Goal: Task Accomplishment & Management: Use online tool/utility

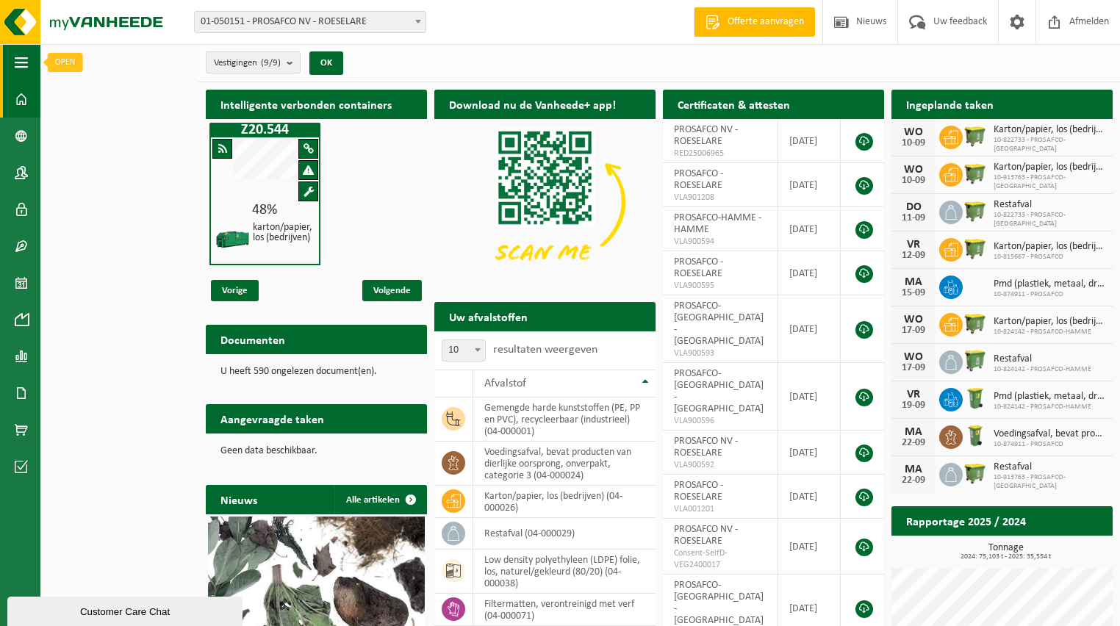
click at [7, 59] on button "Navigatie" at bounding box center [20, 62] width 40 height 37
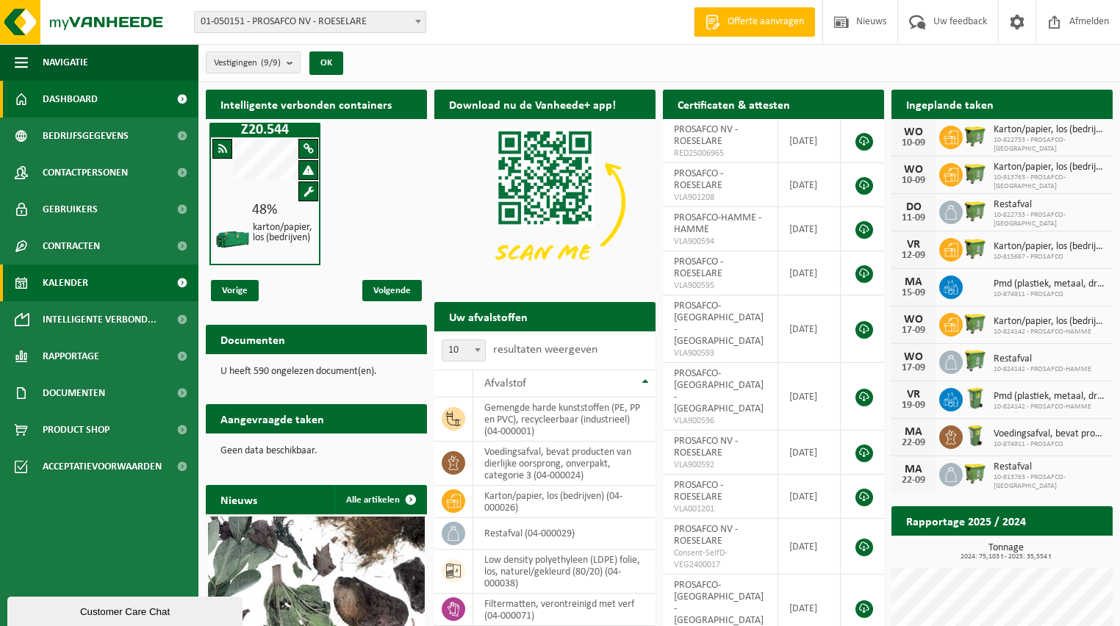
click at [82, 285] on span "Kalender" at bounding box center [66, 283] width 46 height 37
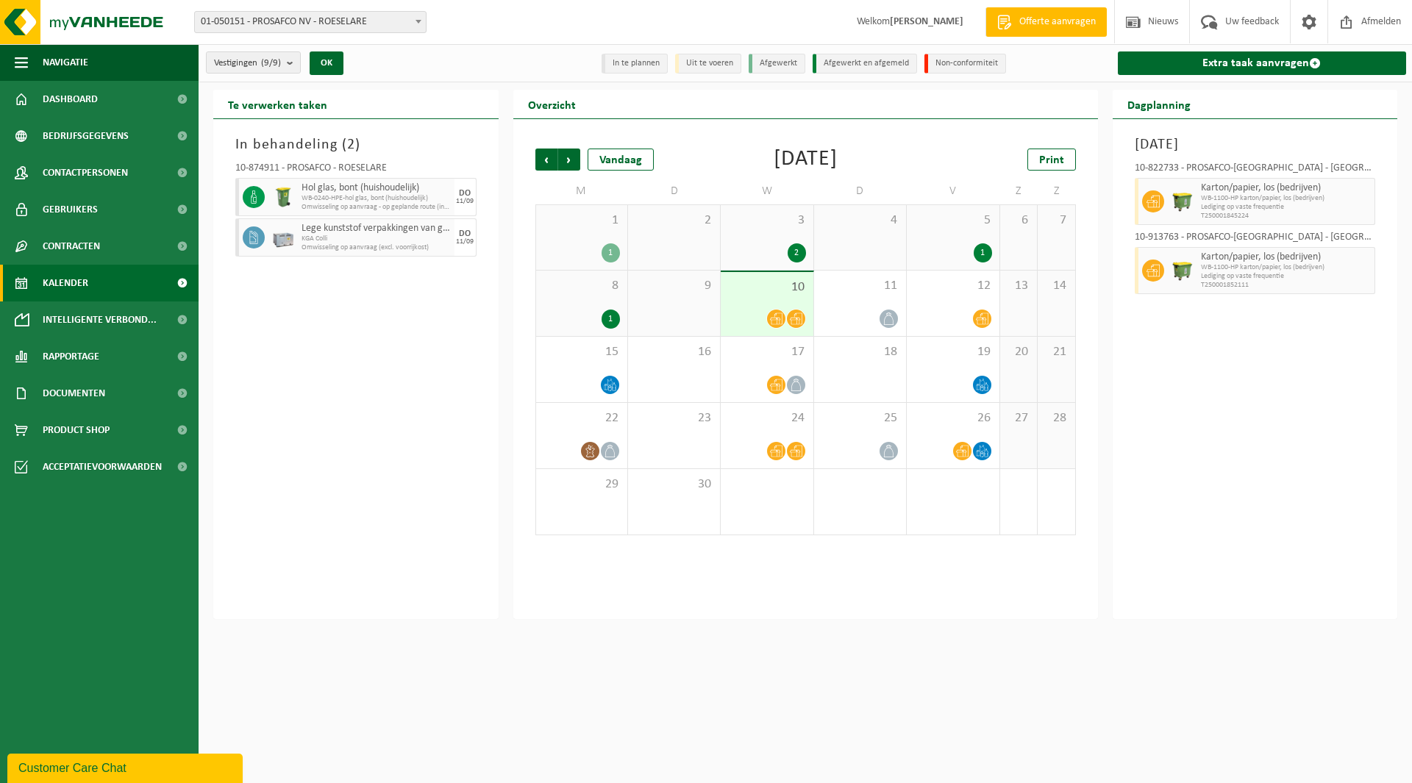
drag, startPoint x: 1111, startPoint y: 2, endPoint x: 766, endPoint y: 699, distance: 777.6
click at [766, 626] on html "Vestiging: 01-050151 - PROSAFCO NV - ROESELARE 10-815667 - PROSAFCO - BORSBEEK …" at bounding box center [706, 391] width 1412 height 783
click at [1129, 62] on link "Extra taak aanvragen" at bounding box center [1262, 63] width 289 height 24
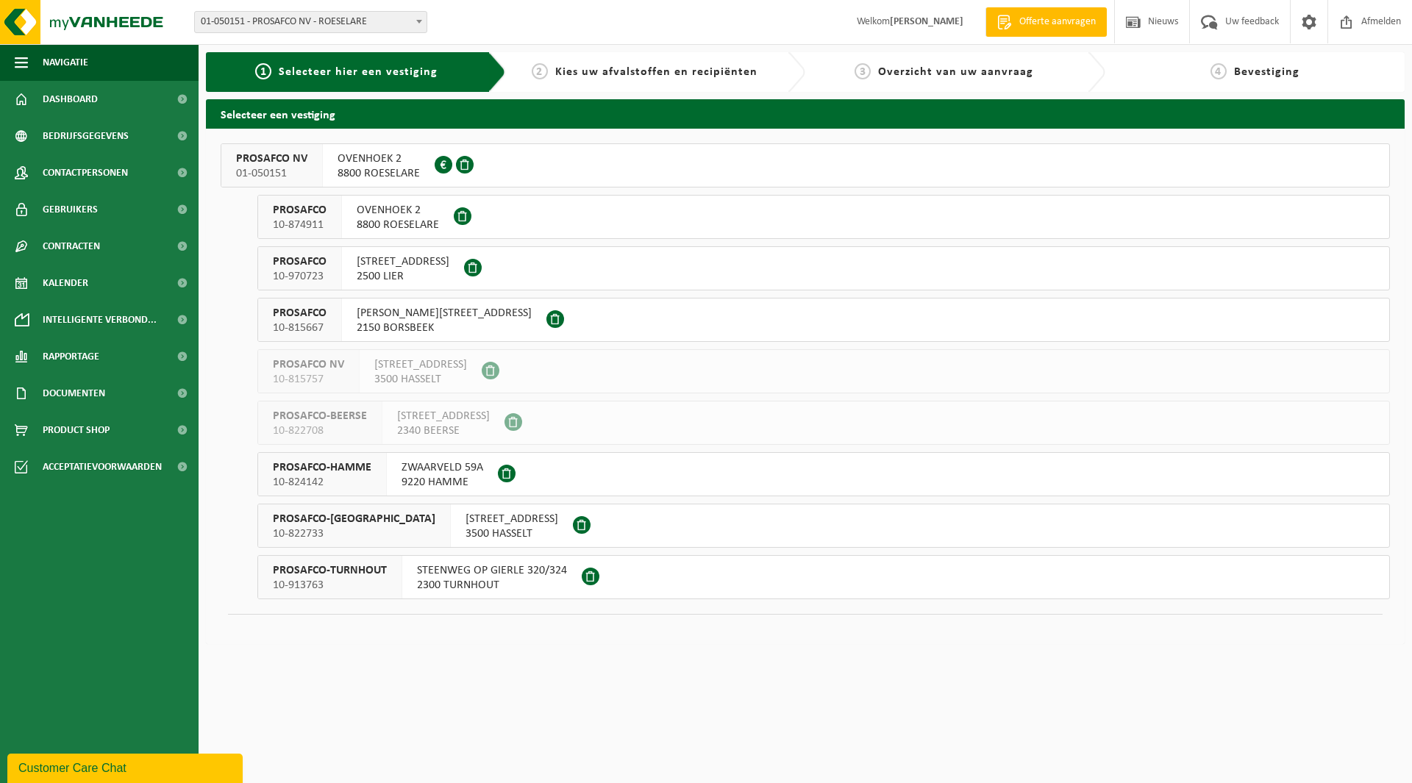
click at [401, 217] on span "OVENHOEK 2" at bounding box center [398, 210] width 82 height 15
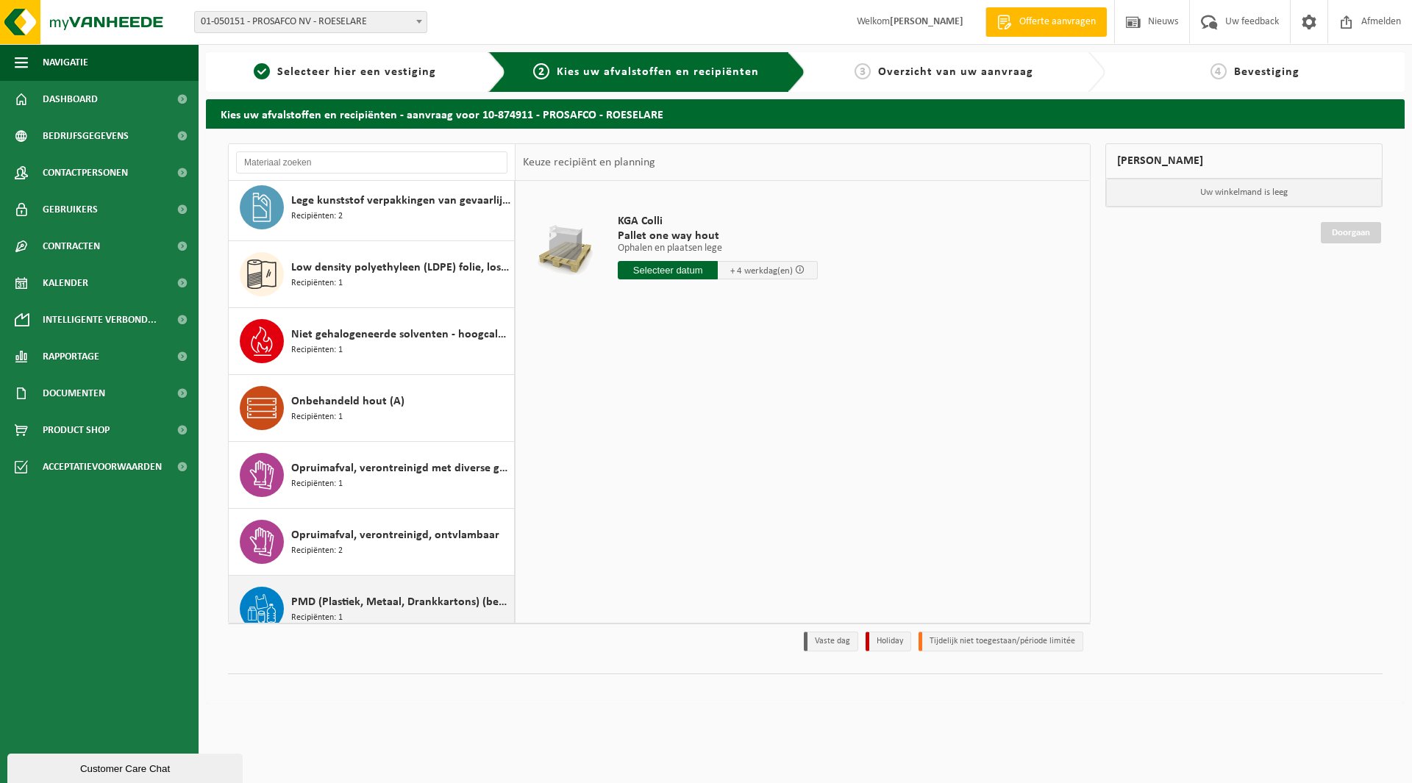
scroll to position [454, 0]
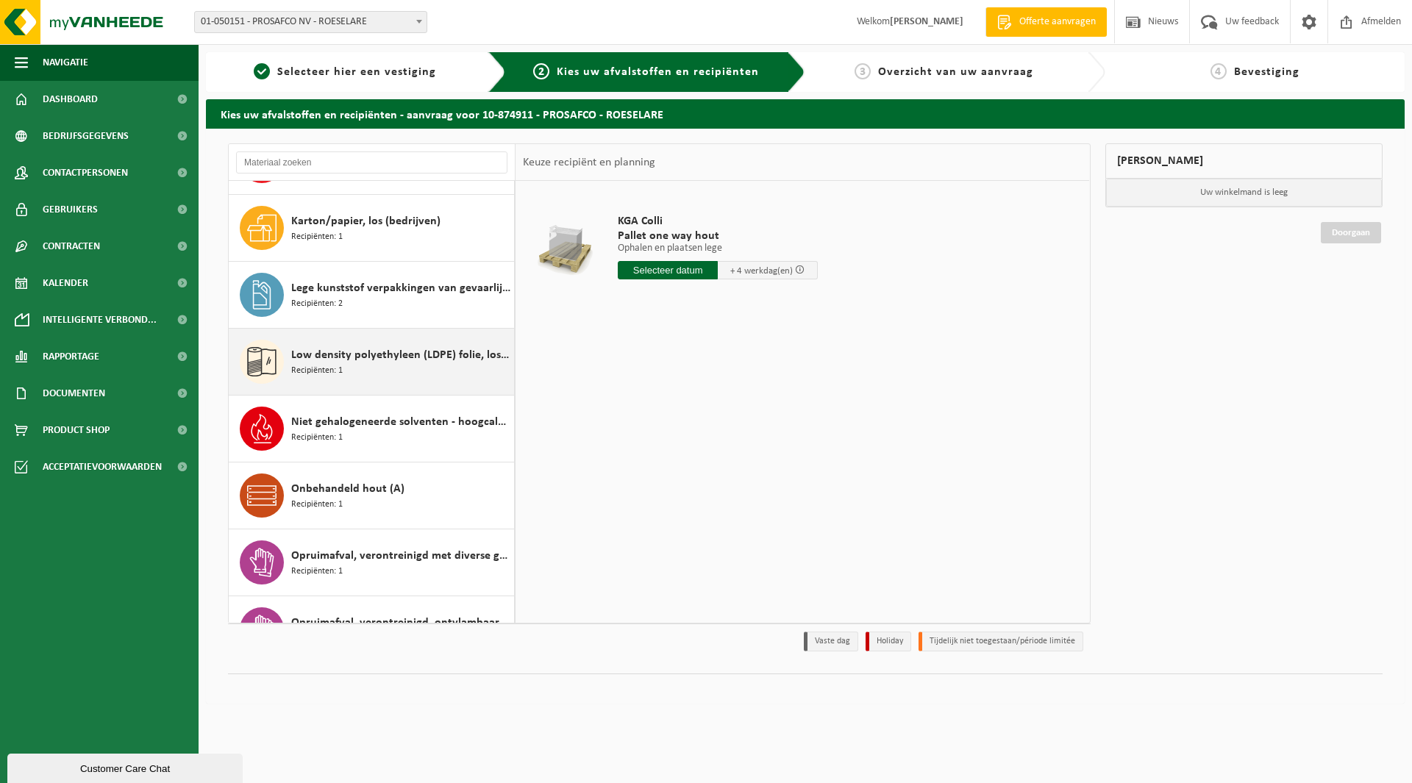
click at [365, 367] on div "Low density polyethyleen (LDPE) folie, los, naturel/gekleurd (80/20) Recipiënte…" at bounding box center [400, 362] width 219 height 44
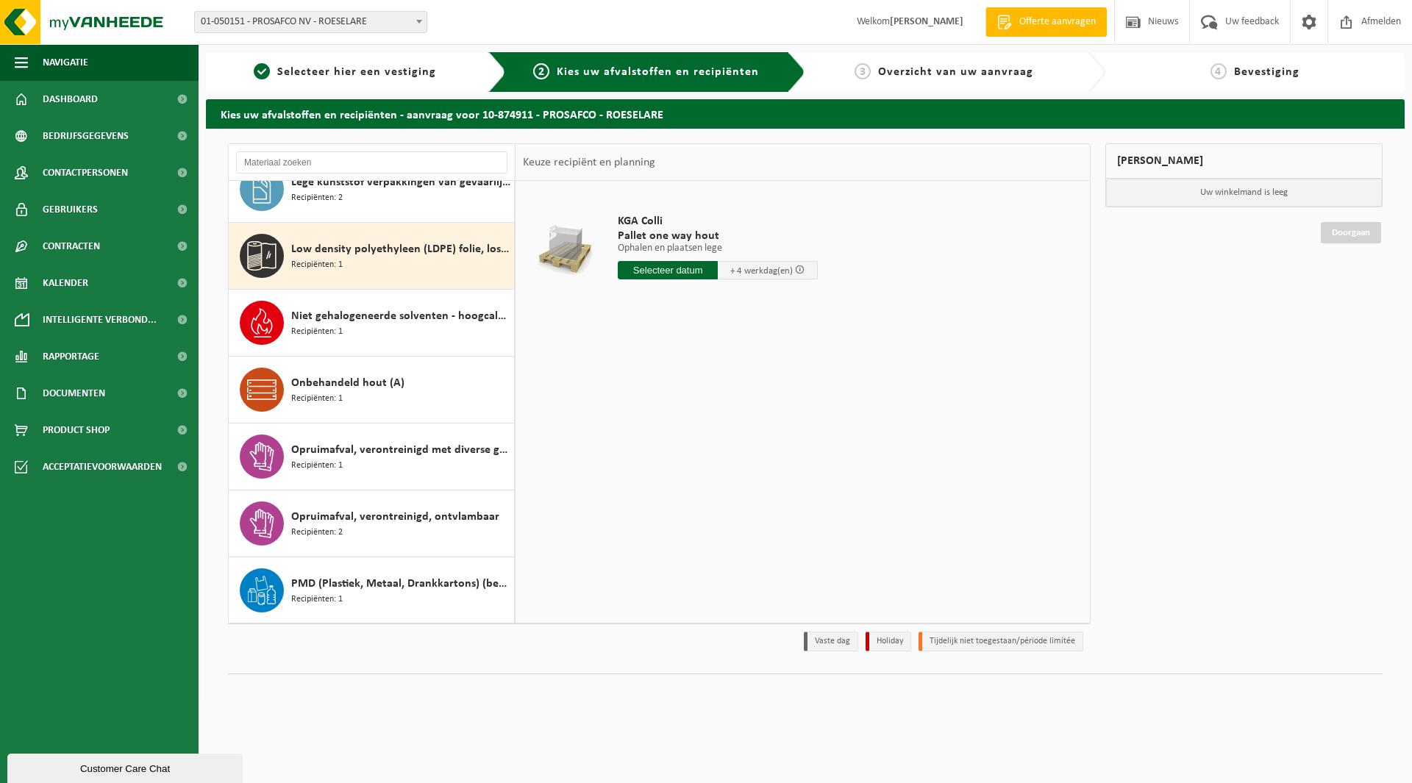
scroll to position [602, 0]
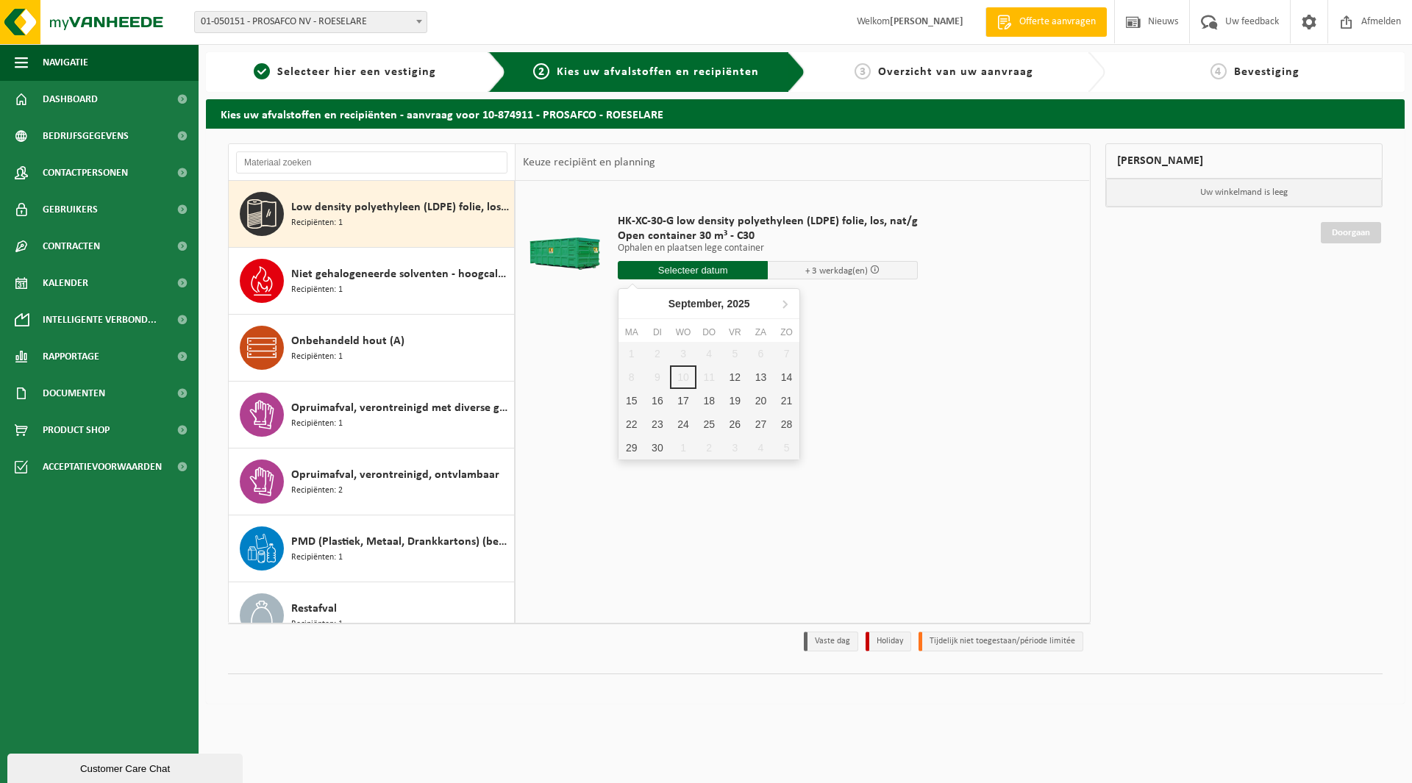
click at [643, 273] on input "text" at bounding box center [693, 270] width 150 height 18
click at [732, 378] on div "12" at bounding box center [735, 377] width 26 height 24
type input "Van 2025-09-12"
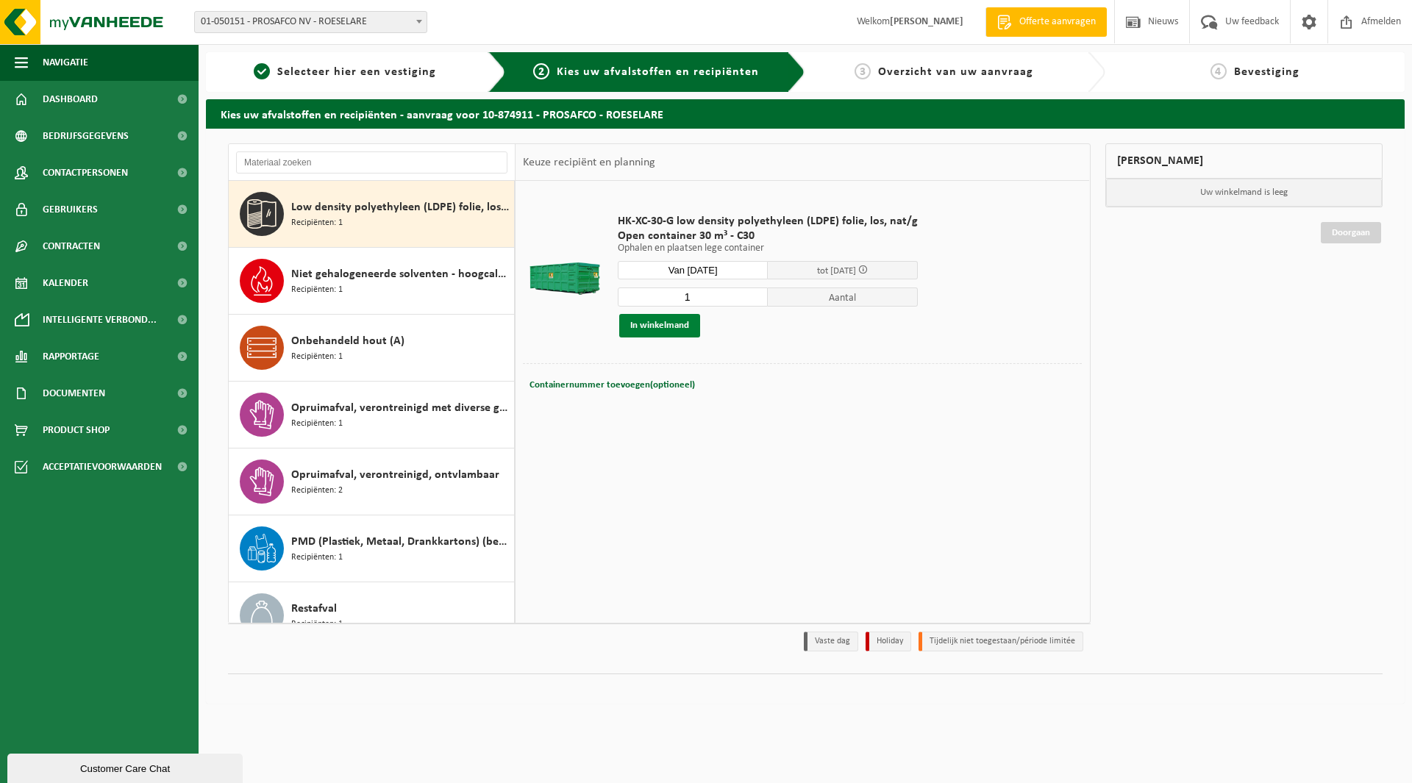
click at [666, 330] on button "In winkelmand" at bounding box center [659, 326] width 81 height 24
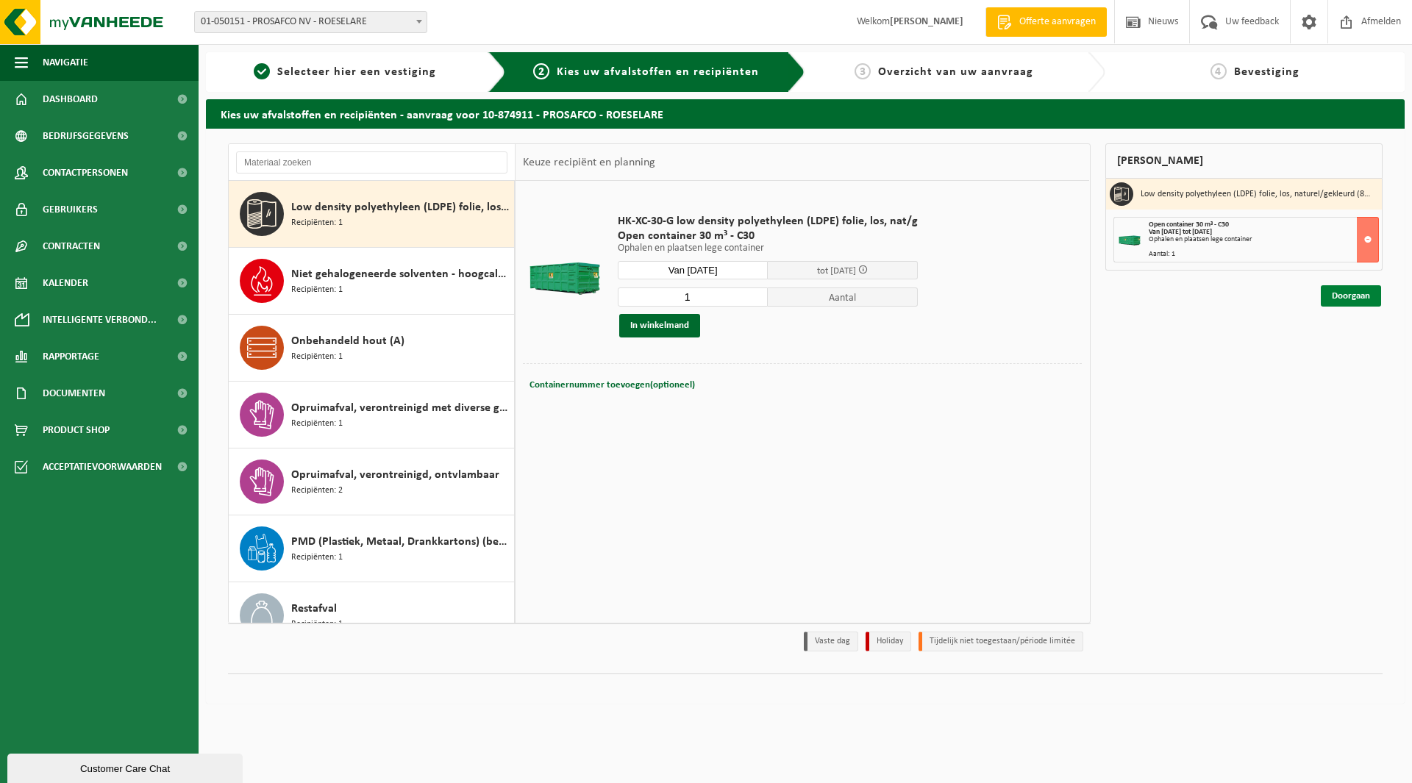
click at [1340, 297] on link "Doorgaan" at bounding box center [1350, 295] width 60 height 21
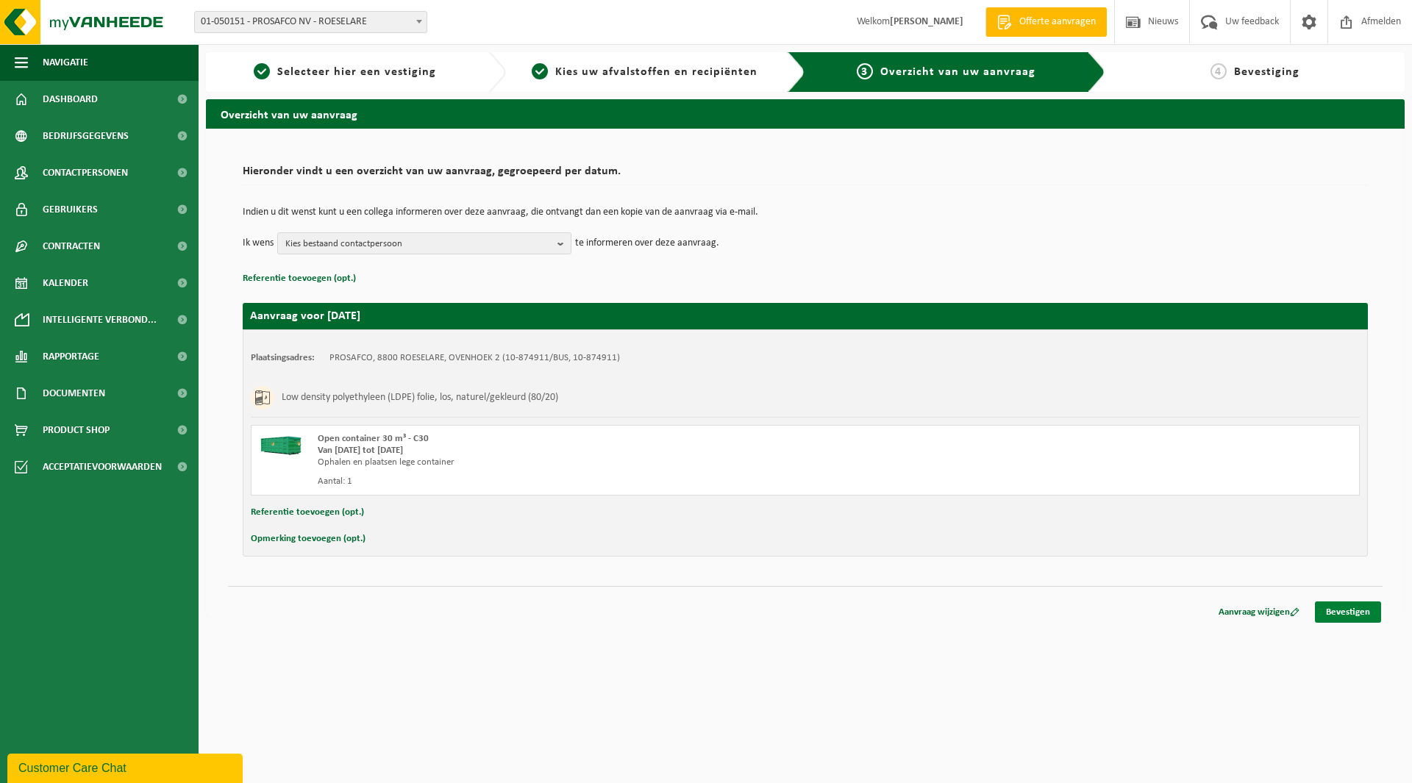
click at [1349, 602] on link "Bevestigen" at bounding box center [1348, 611] width 66 height 21
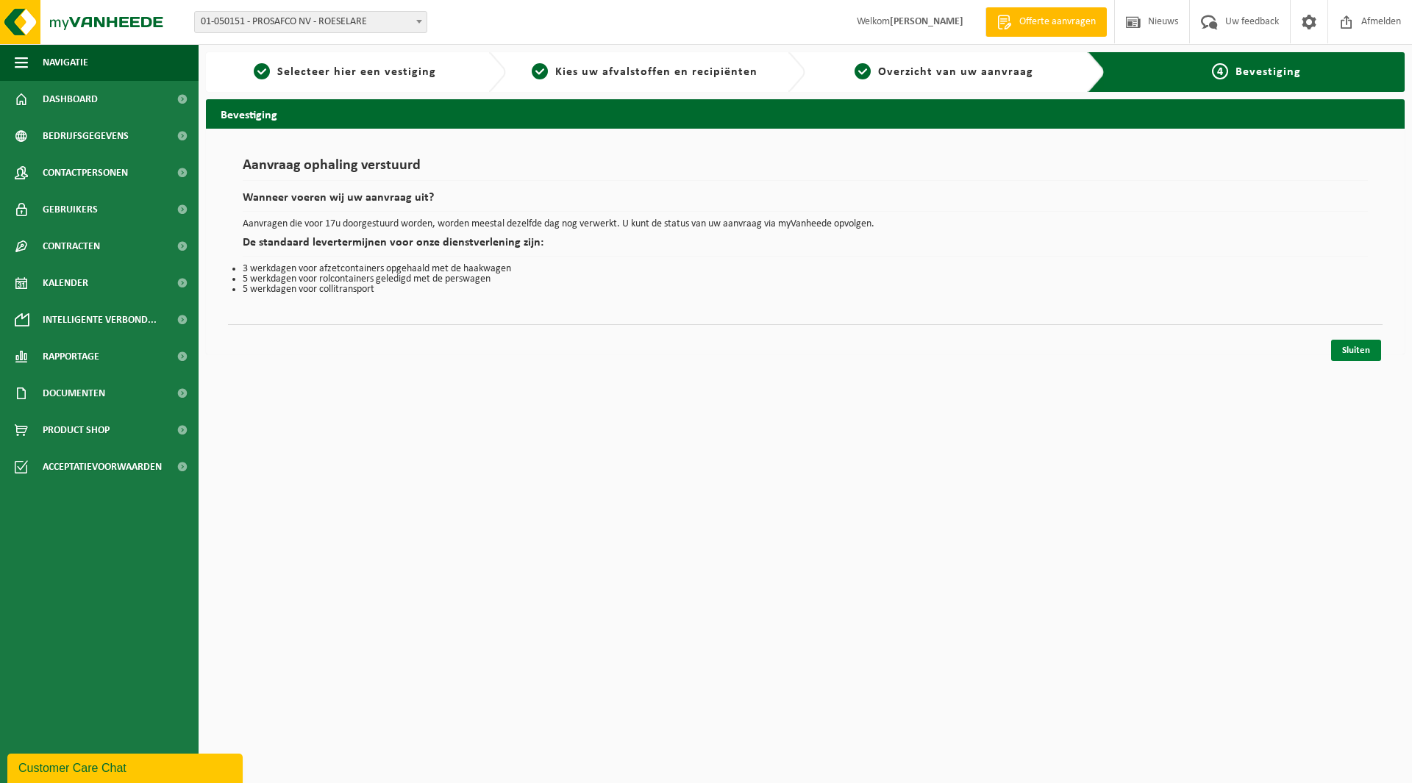
click at [1354, 349] on link "Sluiten" at bounding box center [1356, 350] width 50 height 21
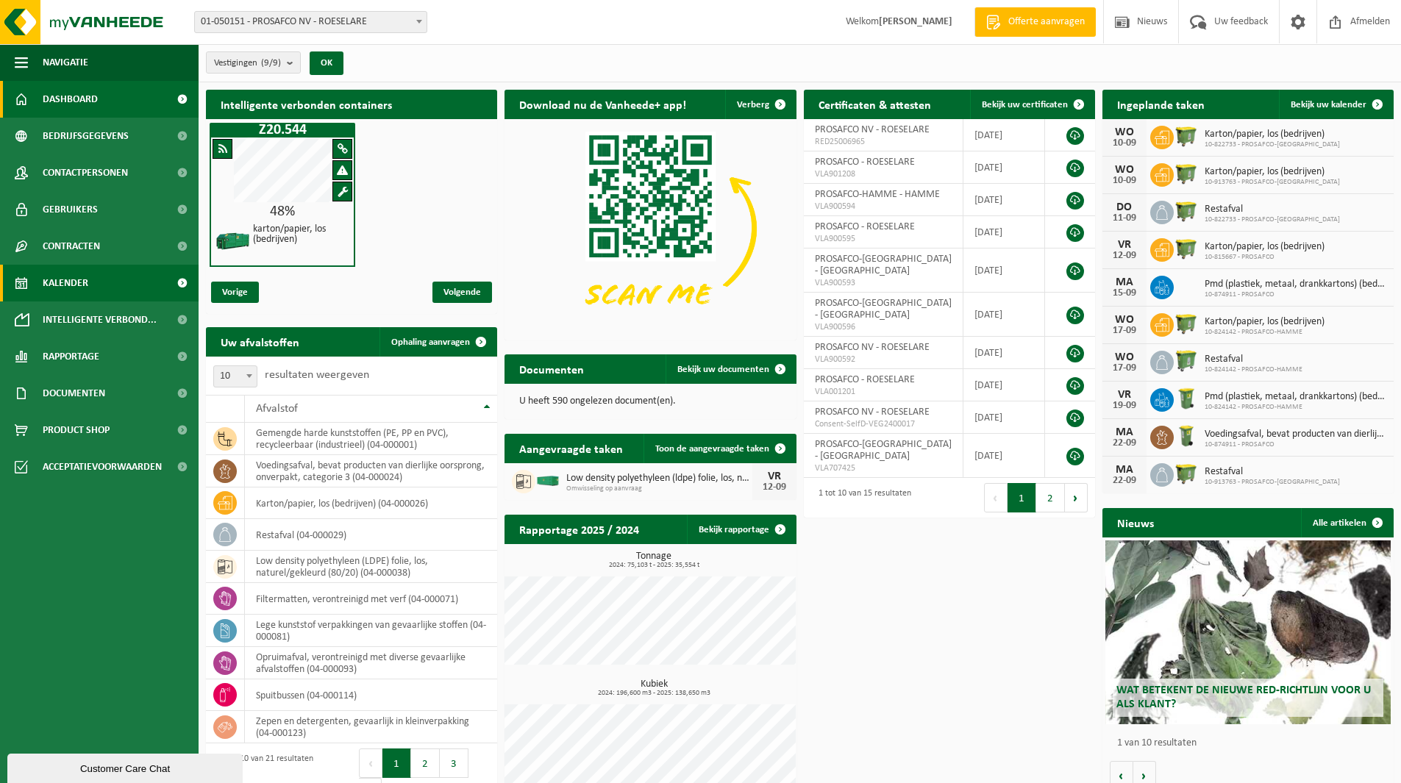
click at [82, 279] on span "Kalender" at bounding box center [66, 283] width 46 height 37
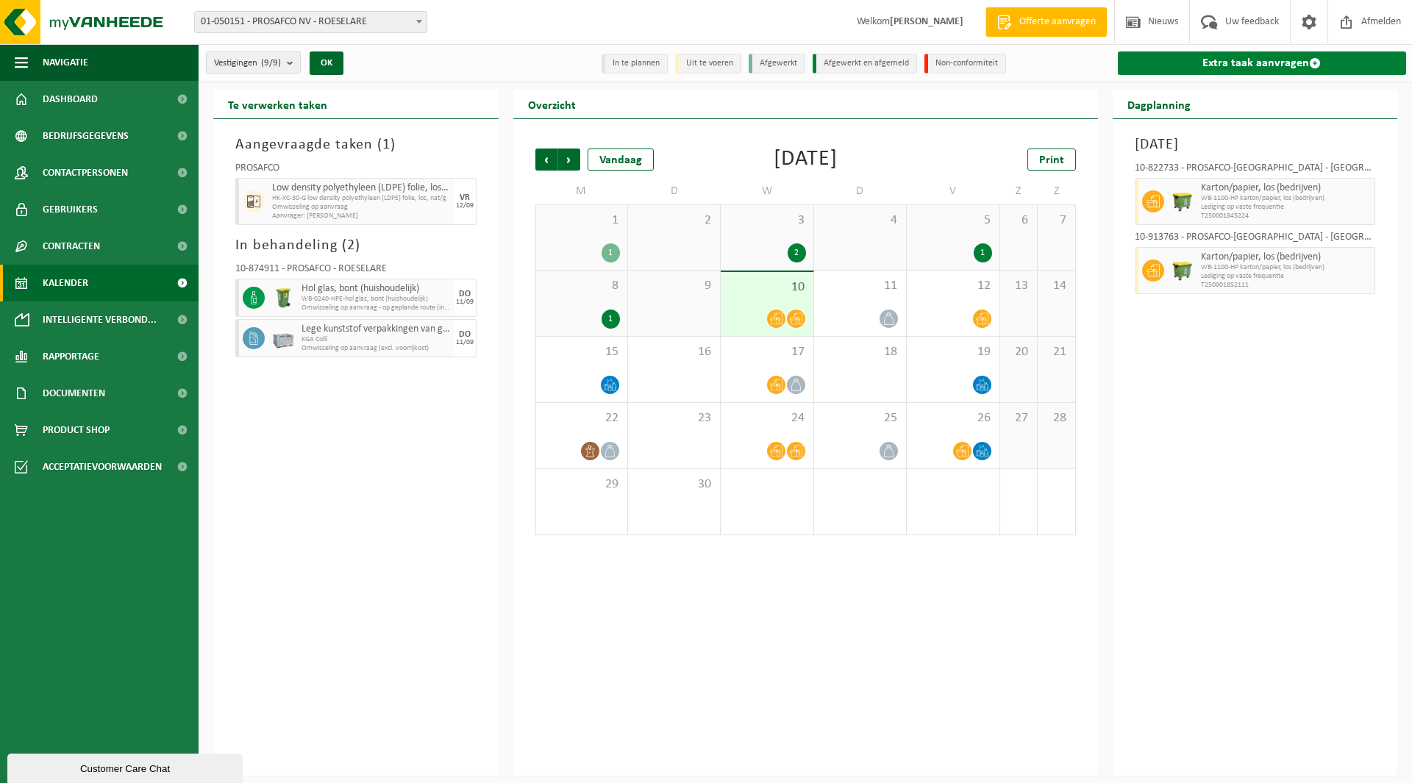
click at [1307, 66] on link "Extra taak aanvragen" at bounding box center [1262, 63] width 289 height 24
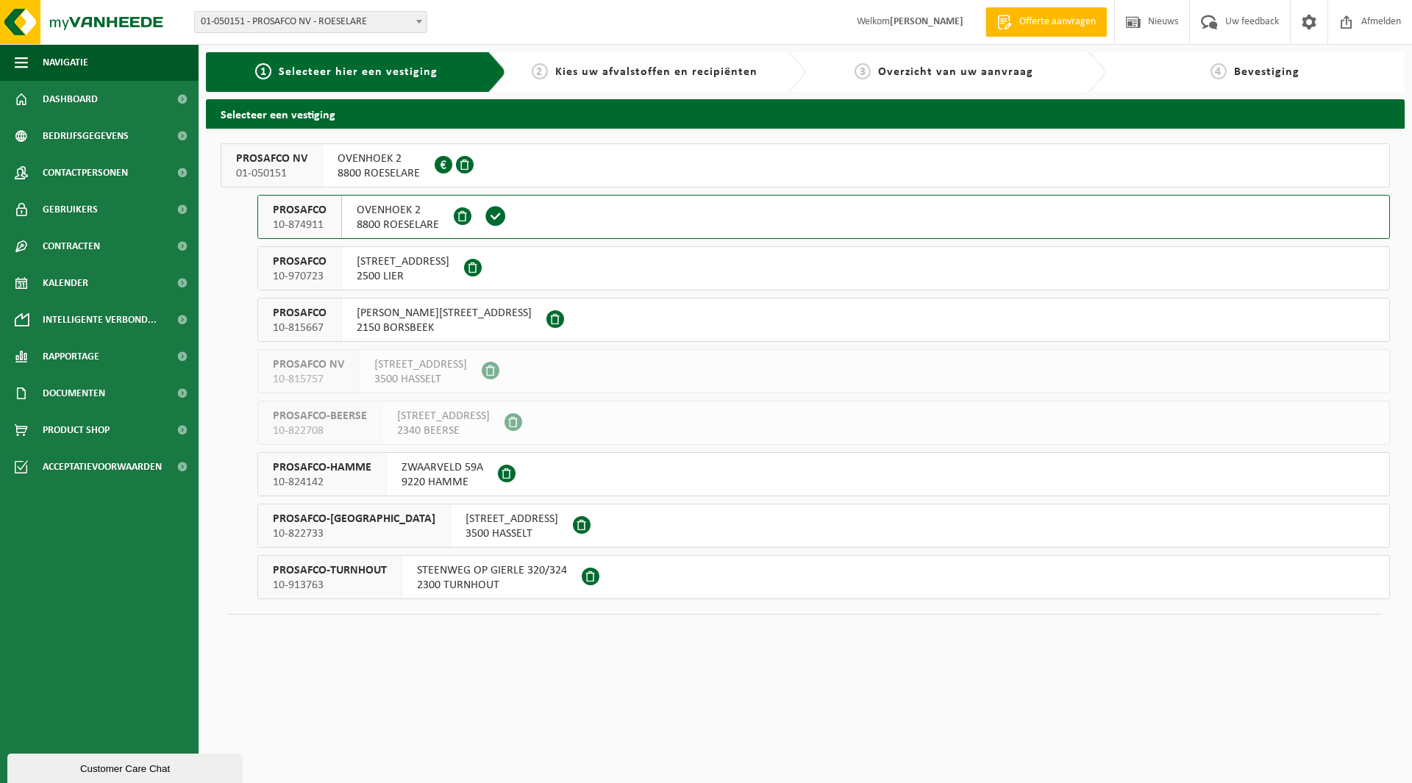
click at [351, 225] on div "OVENHOEK 2 8800 ROESELARE" at bounding box center [398, 217] width 112 height 43
click at [307, 225] on span "10-874911" at bounding box center [300, 225] width 54 height 15
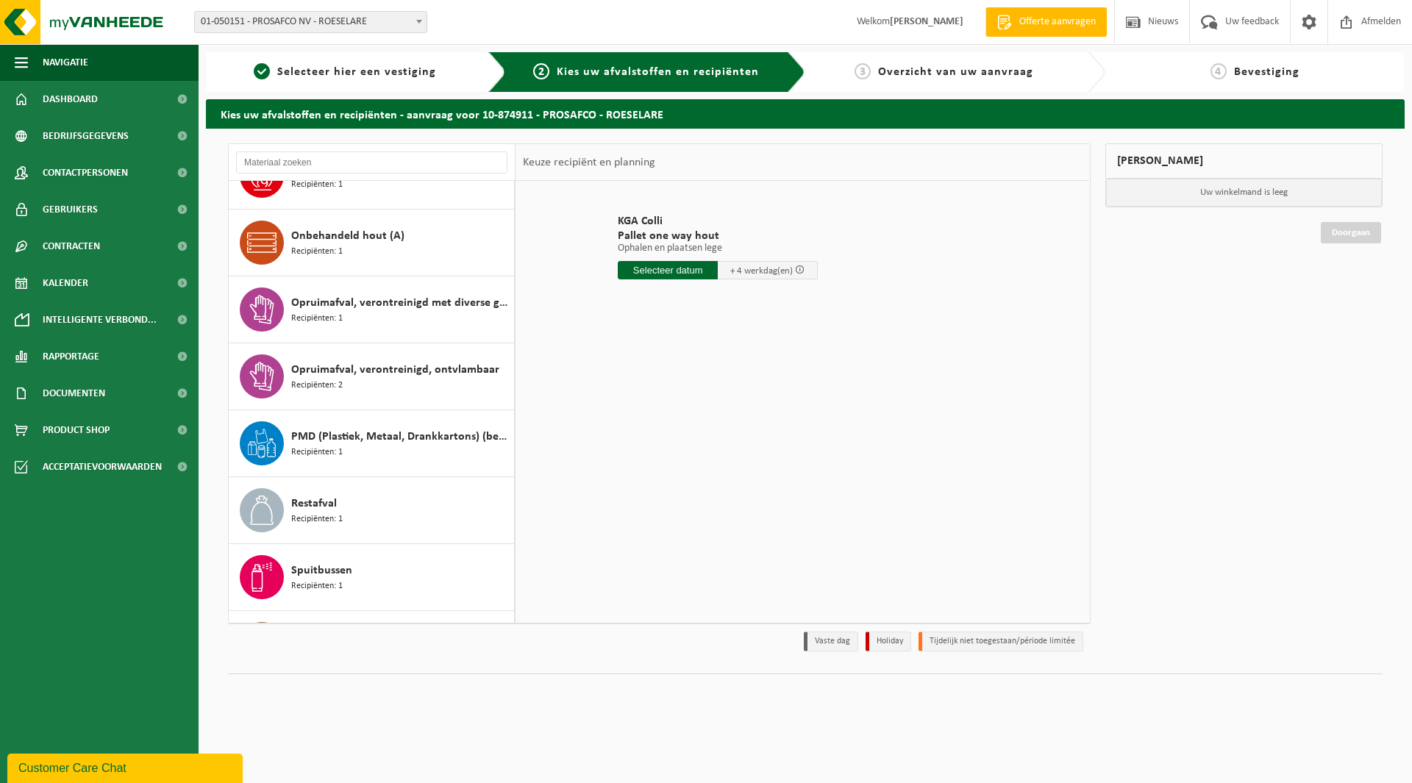
scroll to position [809, 0]
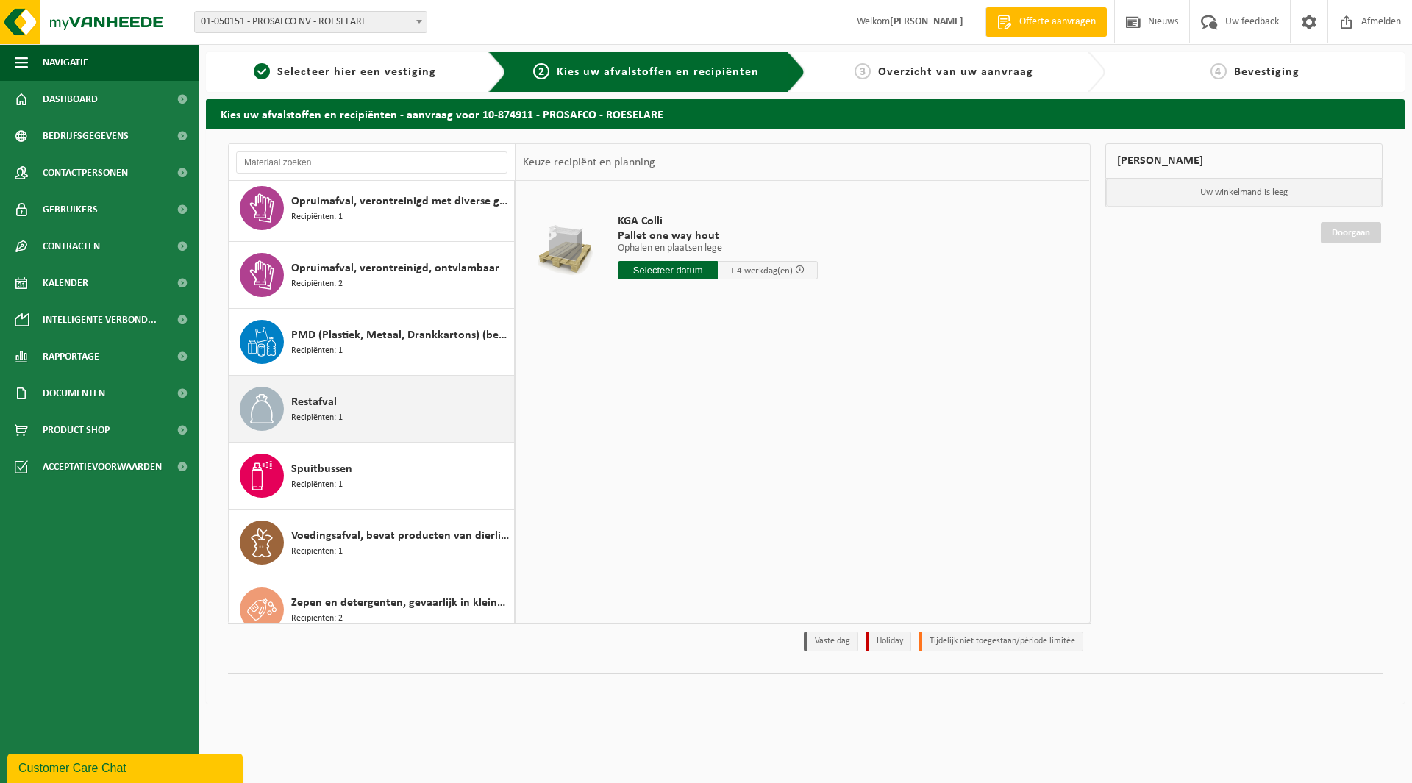
click at [326, 407] on span "Restafval" at bounding box center [314, 402] width 46 height 18
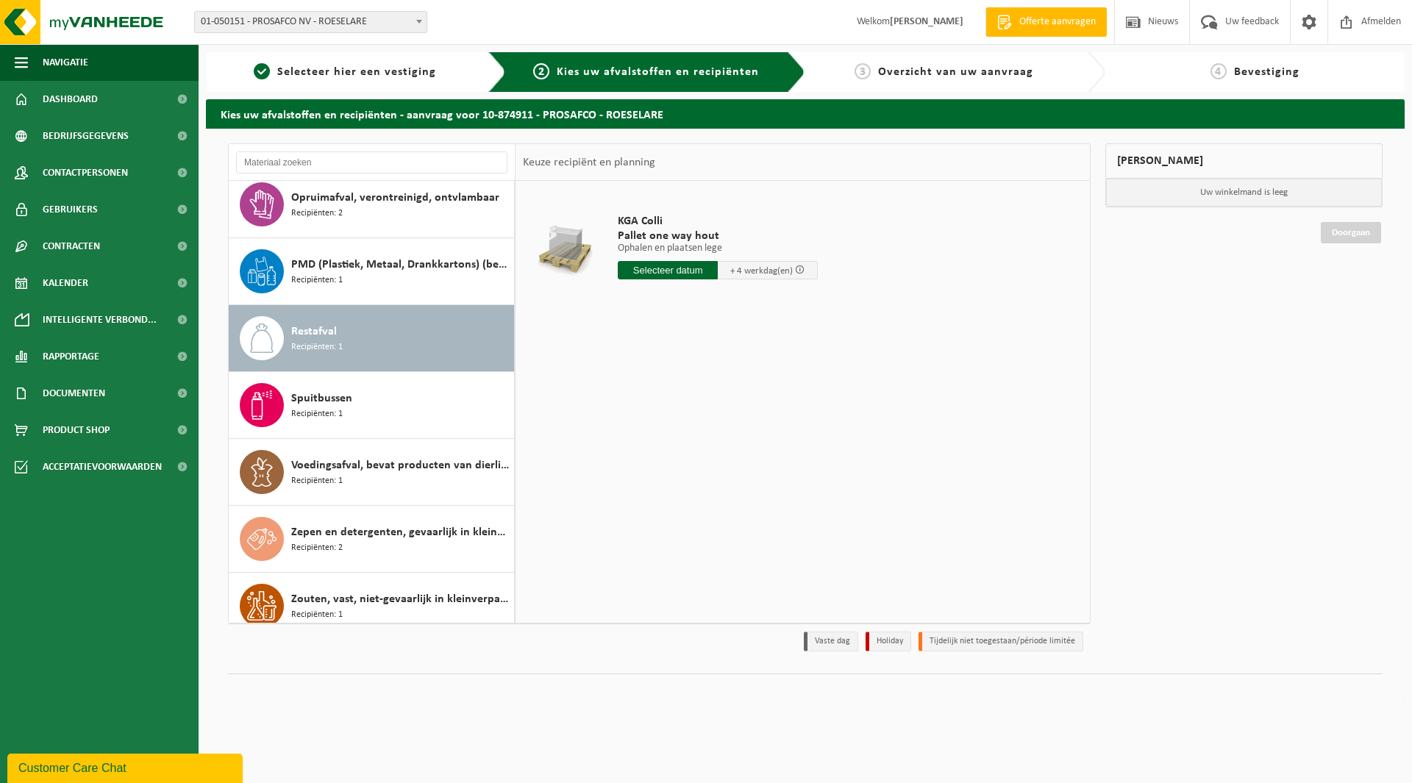
scroll to position [896, 0]
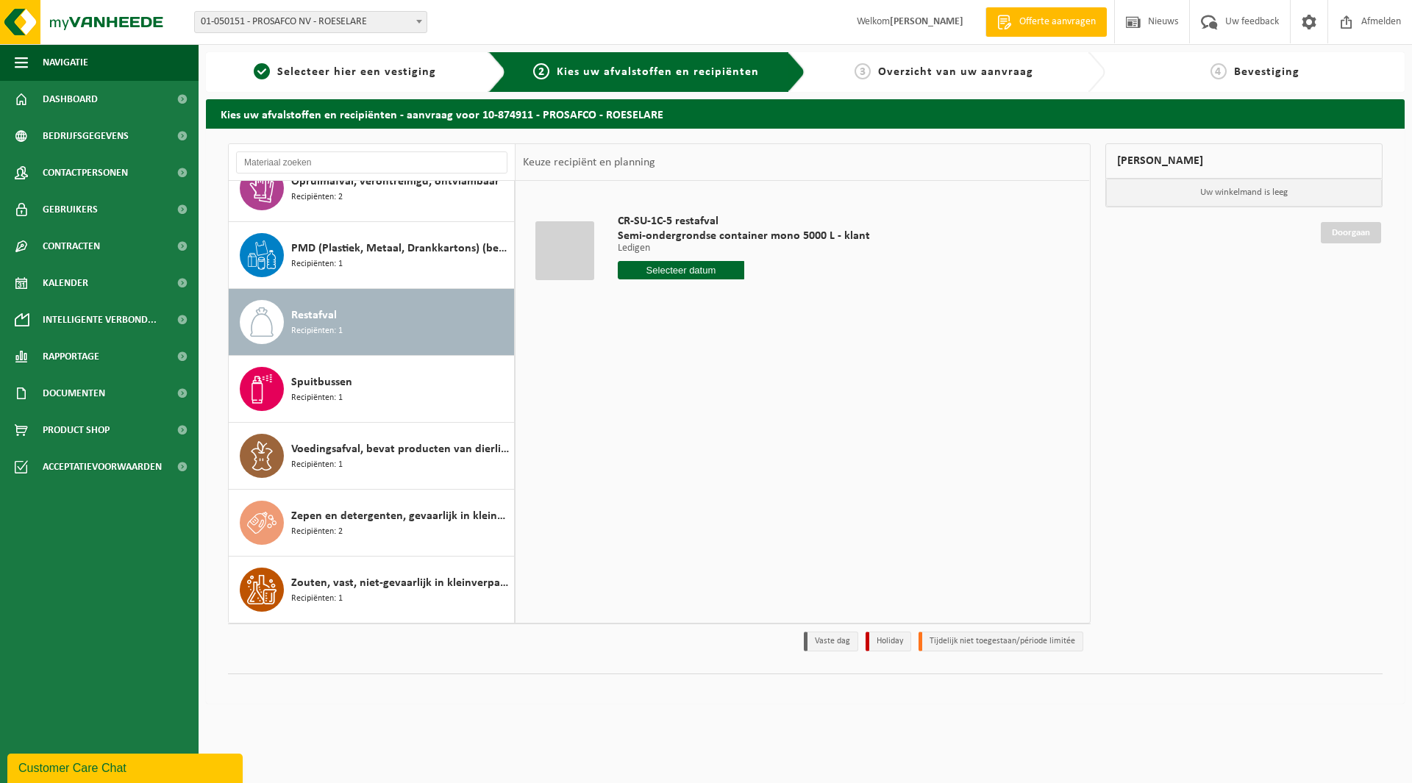
click at [674, 277] on input "text" at bounding box center [681, 270] width 126 height 18
drag, startPoint x: 789, startPoint y: 265, endPoint x: 776, endPoint y: 285, distance: 23.5
click at [790, 265] on div at bounding box center [744, 270] width 252 height 18
click at [340, 388] on span "Spuitbussen" at bounding box center [321, 382] width 61 height 18
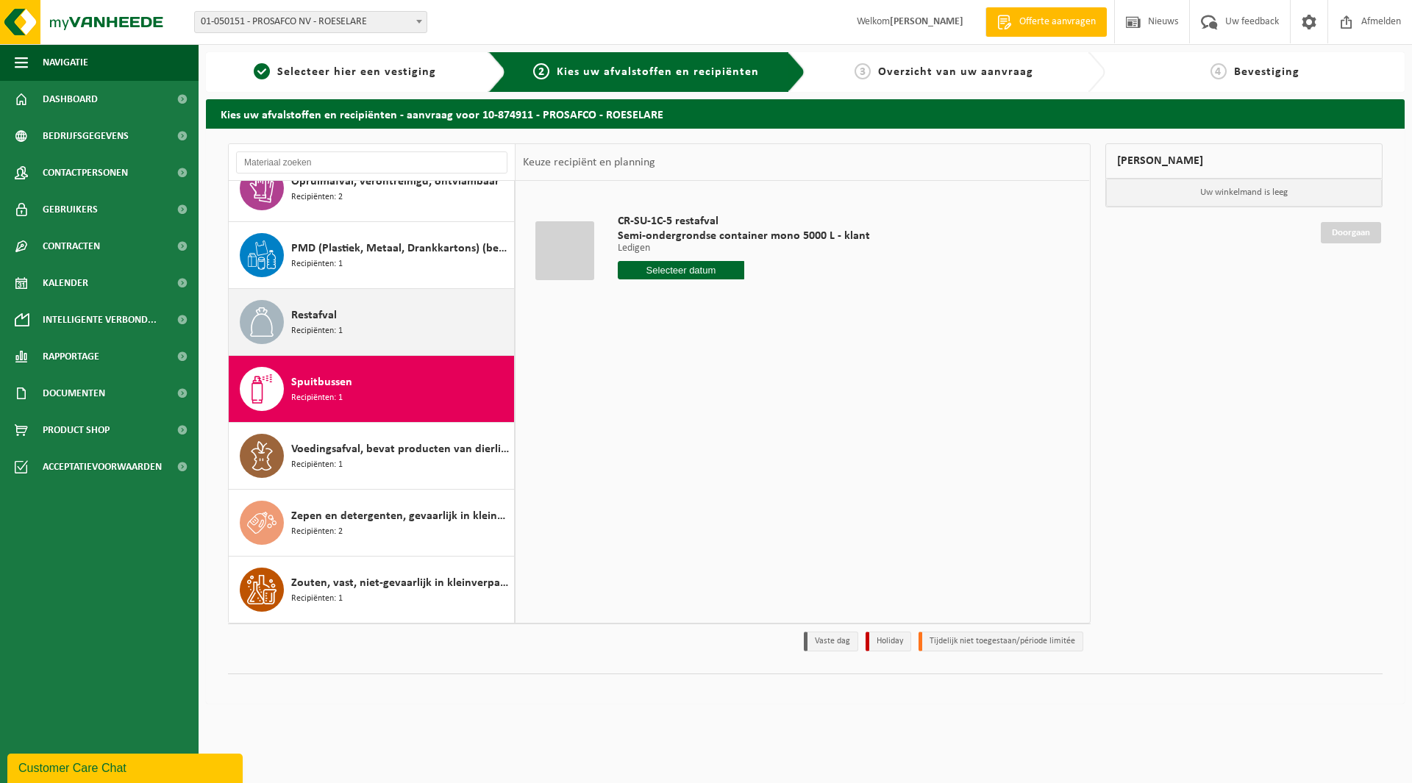
click at [360, 330] on div "Restafval Recipiënten: 1" at bounding box center [400, 322] width 219 height 44
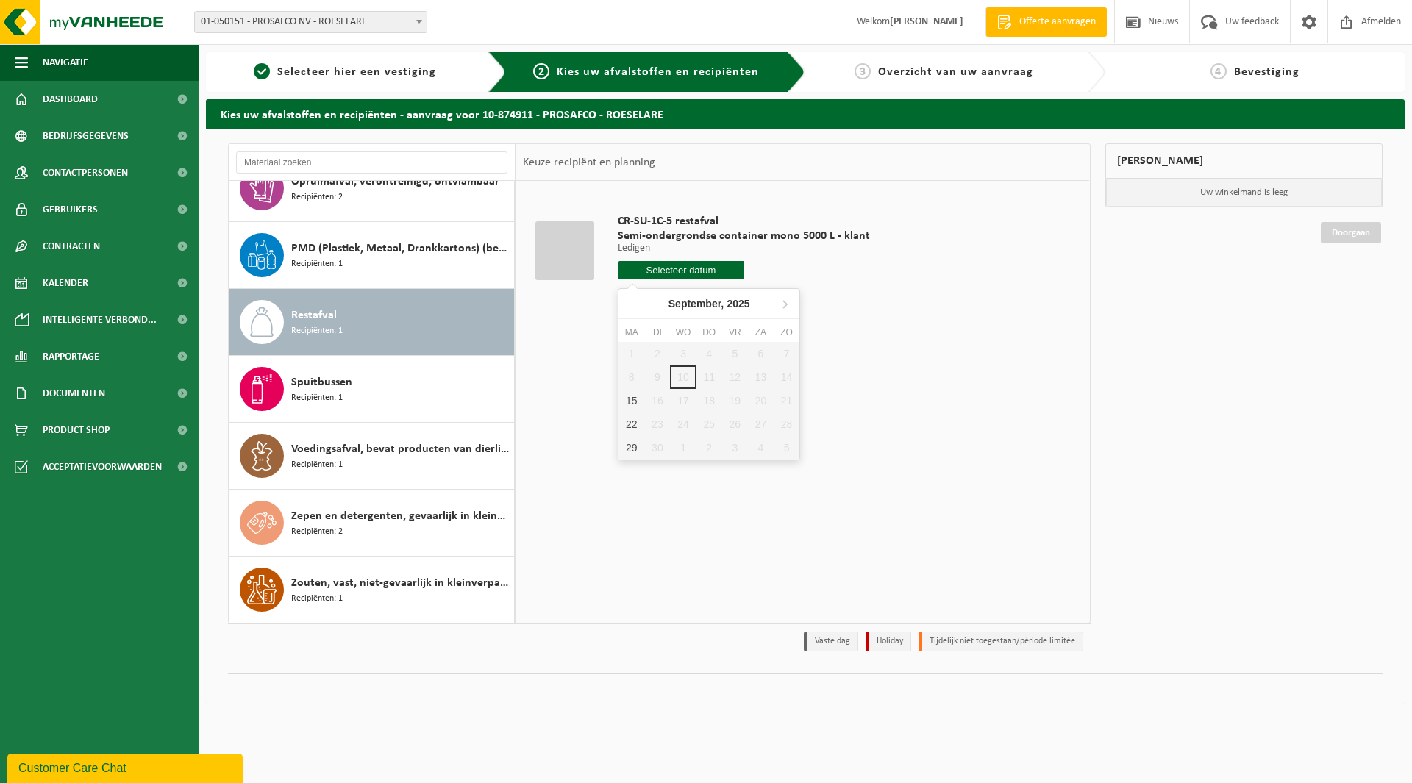
click at [669, 274] on input "text" at bounding box center [681, 270] width 126 height 18
click at [631, 401] on div "15" at bounding box center [631, 401] width 26 height 24
type input "Van [DATE]"
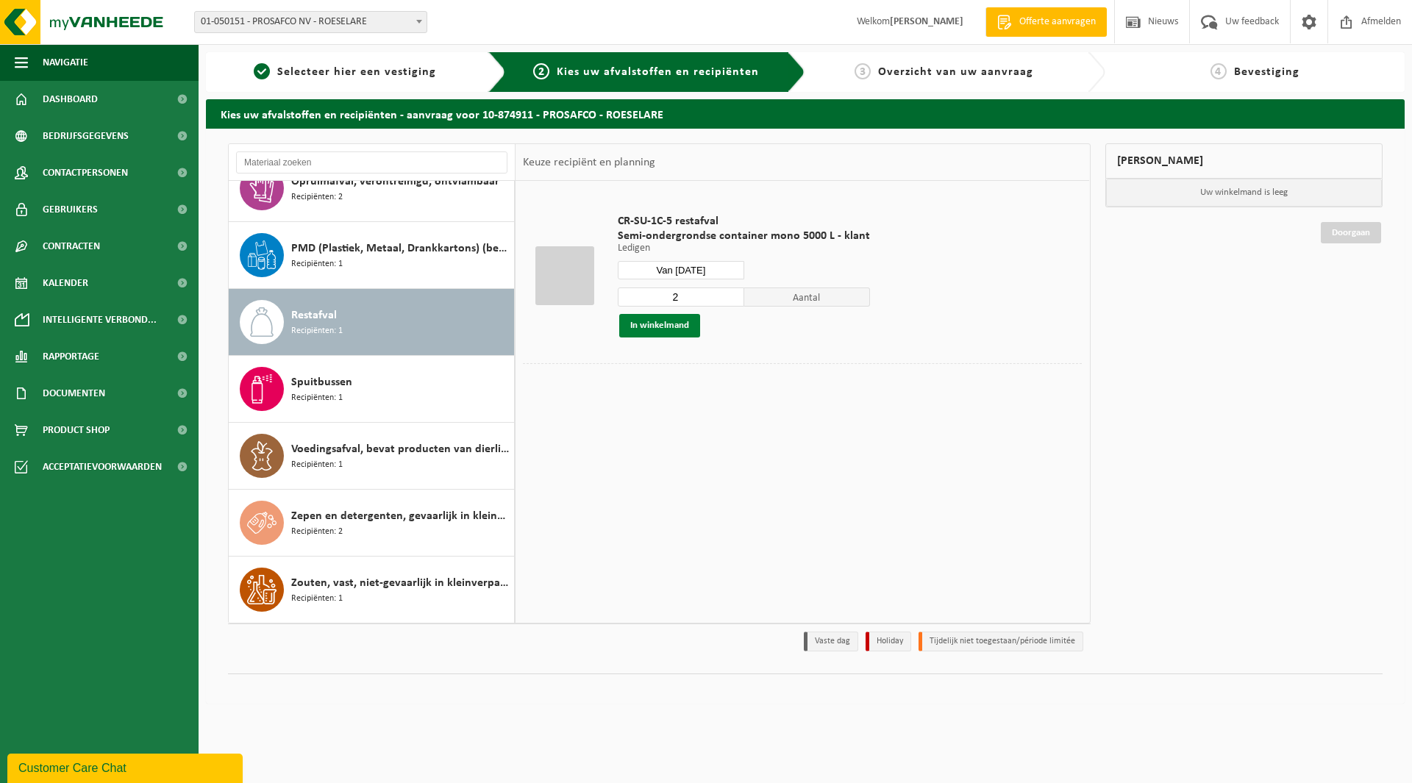
click at [662, 326] on button "In winkelmand" at bounding box center [659, 326] width 81 height 24
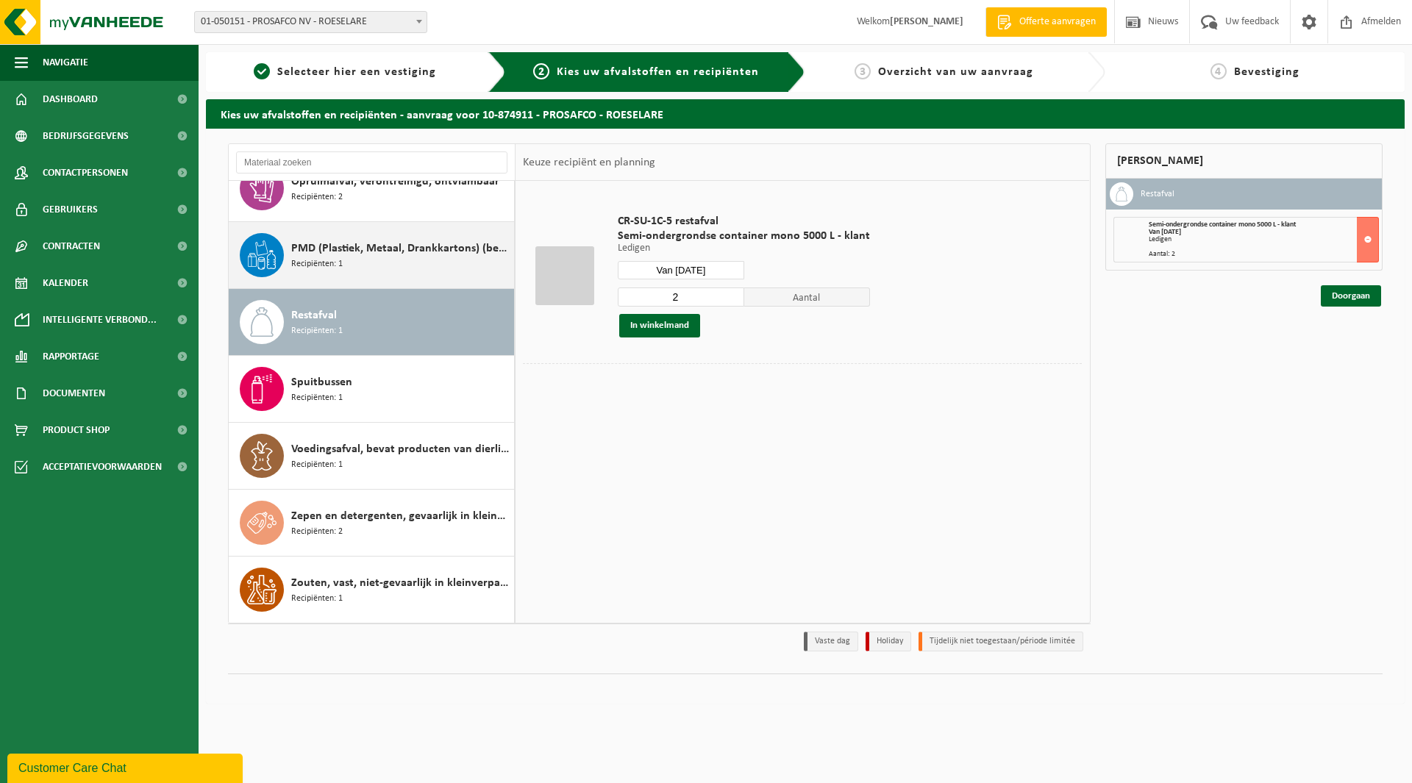
click at [370, 268] on div "PMD (Plastiek, Metaal, Drankkartons) (bedrijven) Recipiënten: 1" at bounding box center [400, 255] width 219 height 44
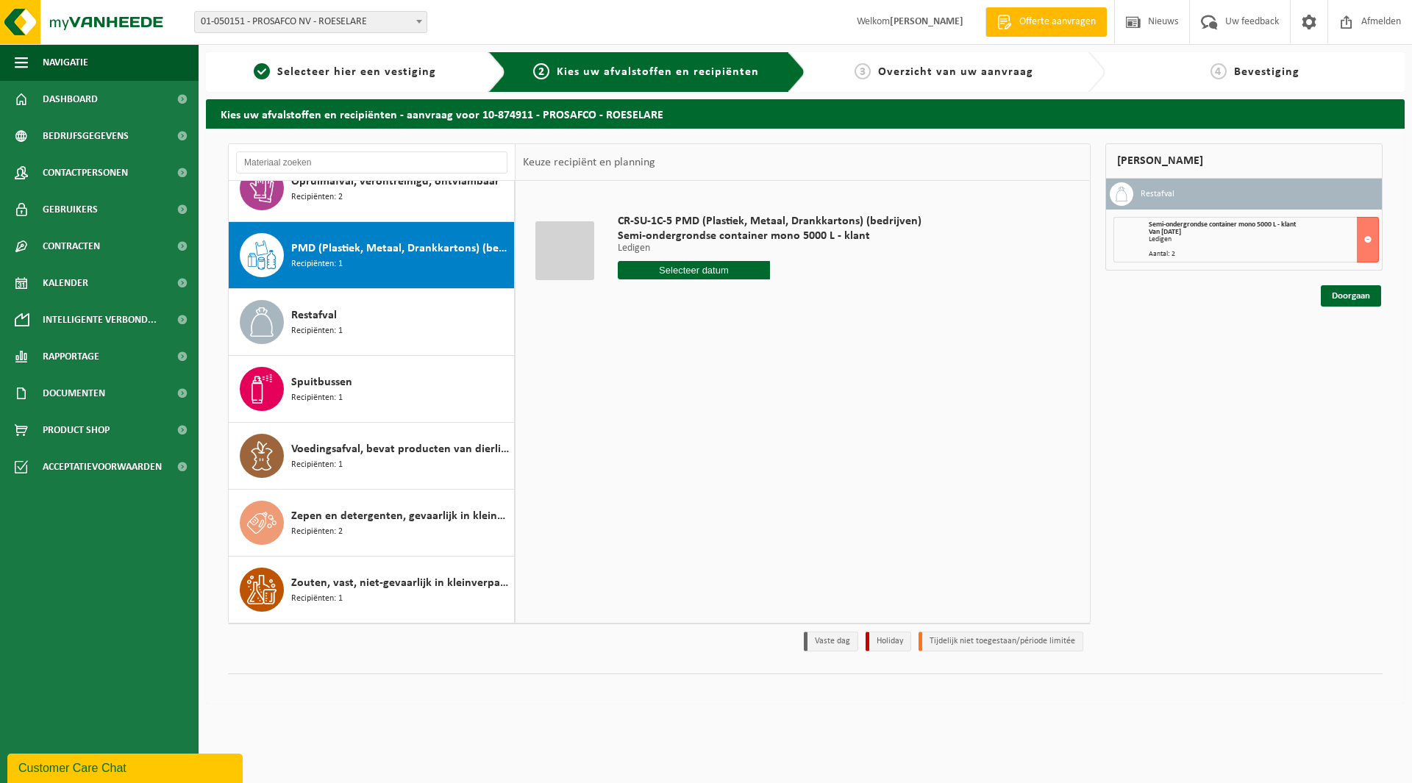
click at [696, 276] on input "text" at bounding box center [694, 270] width 152 height 18
click at [636, 423] on div "22" at bounding box center [631, 424] width 26 height 24
type input "Van [DATE]"
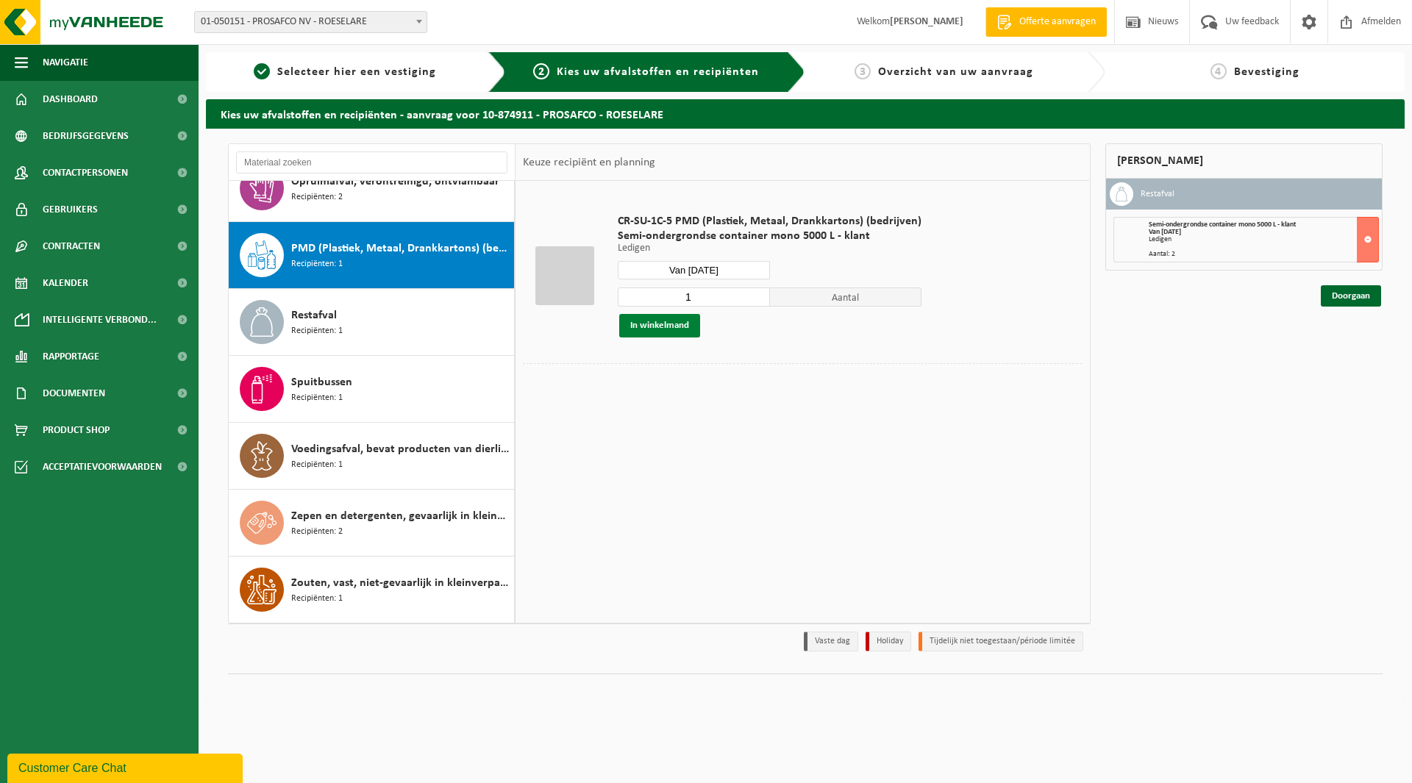
click at [672, 329] on button "In winkelmand" at bounding box center [659, 326] width 81 height 24
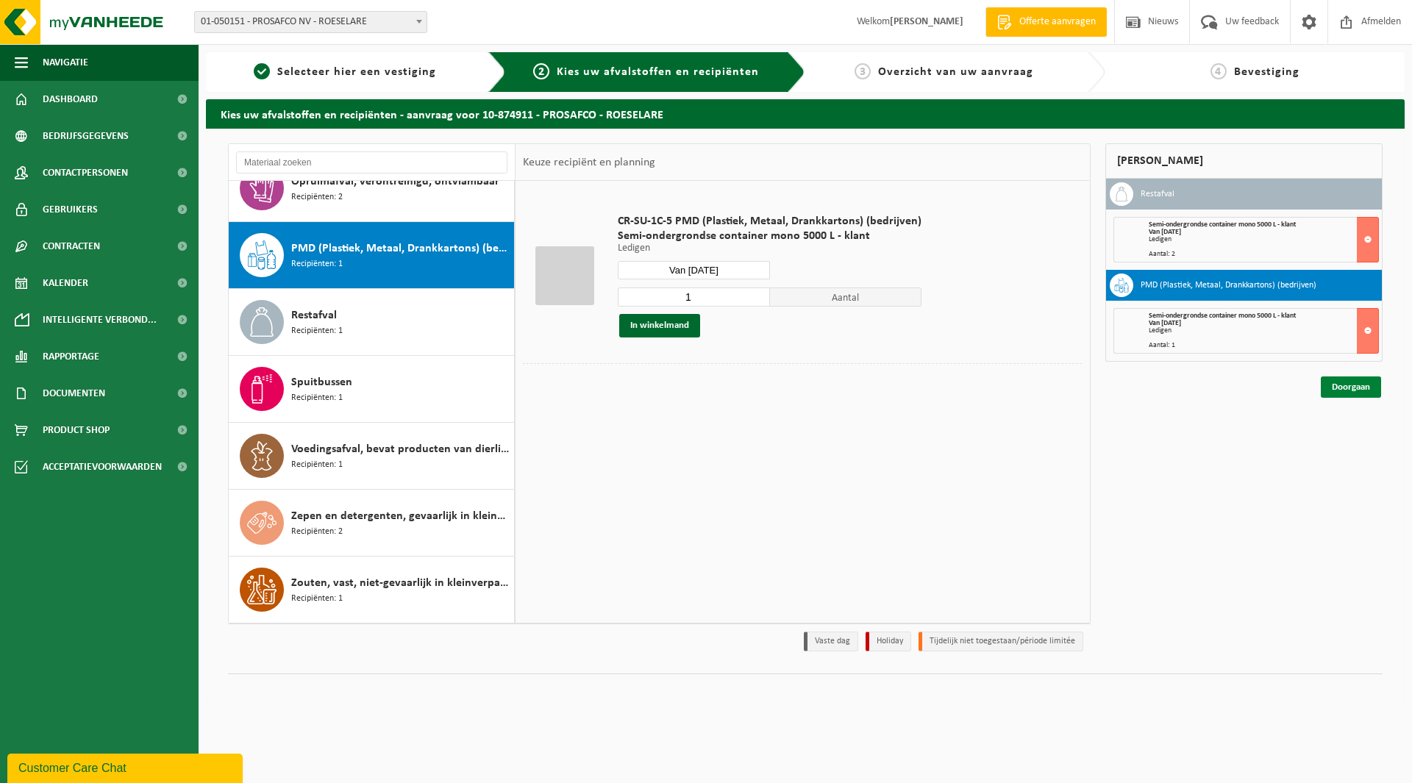
click at [1356, 382] on link "Doorgaan" at bounding box center [1350, 386] width 60 height 21
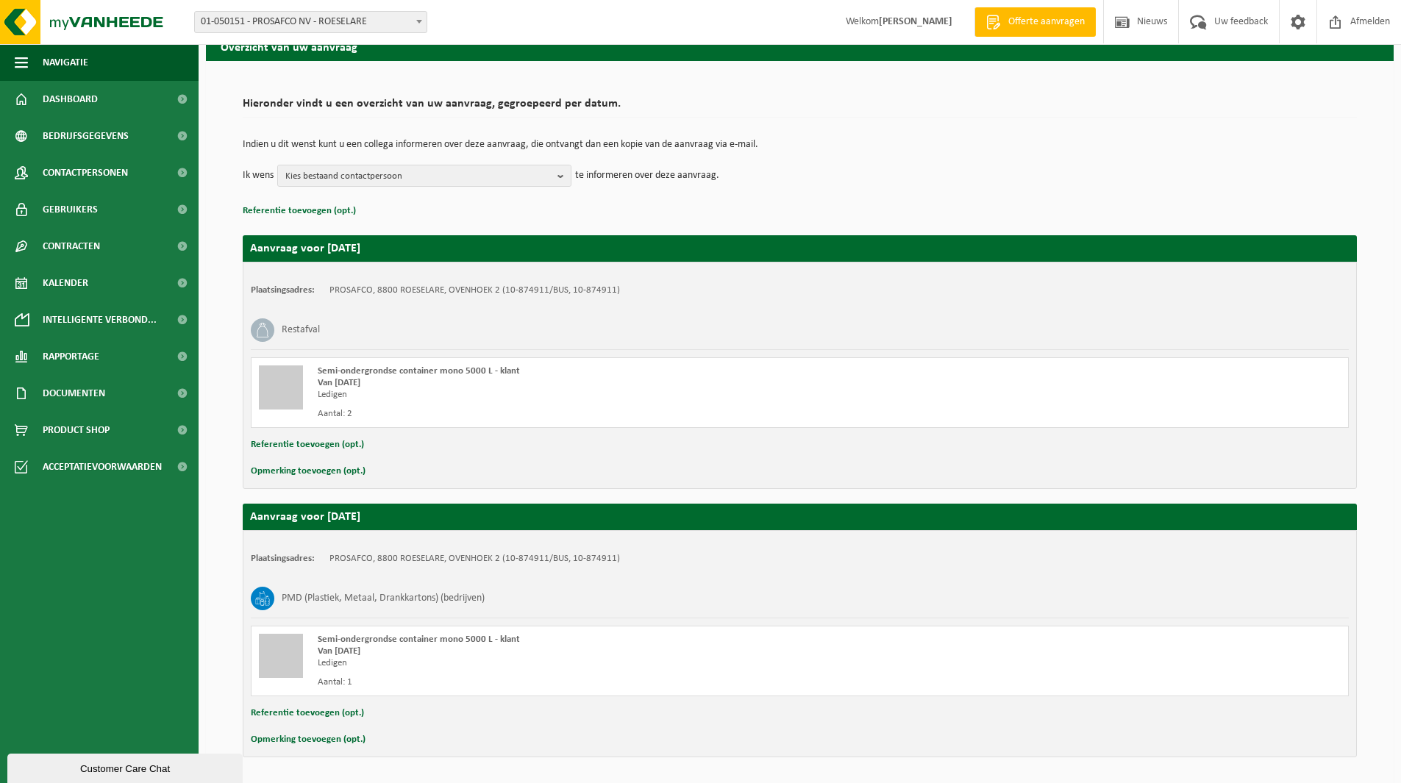
scroll to position [116, 0]
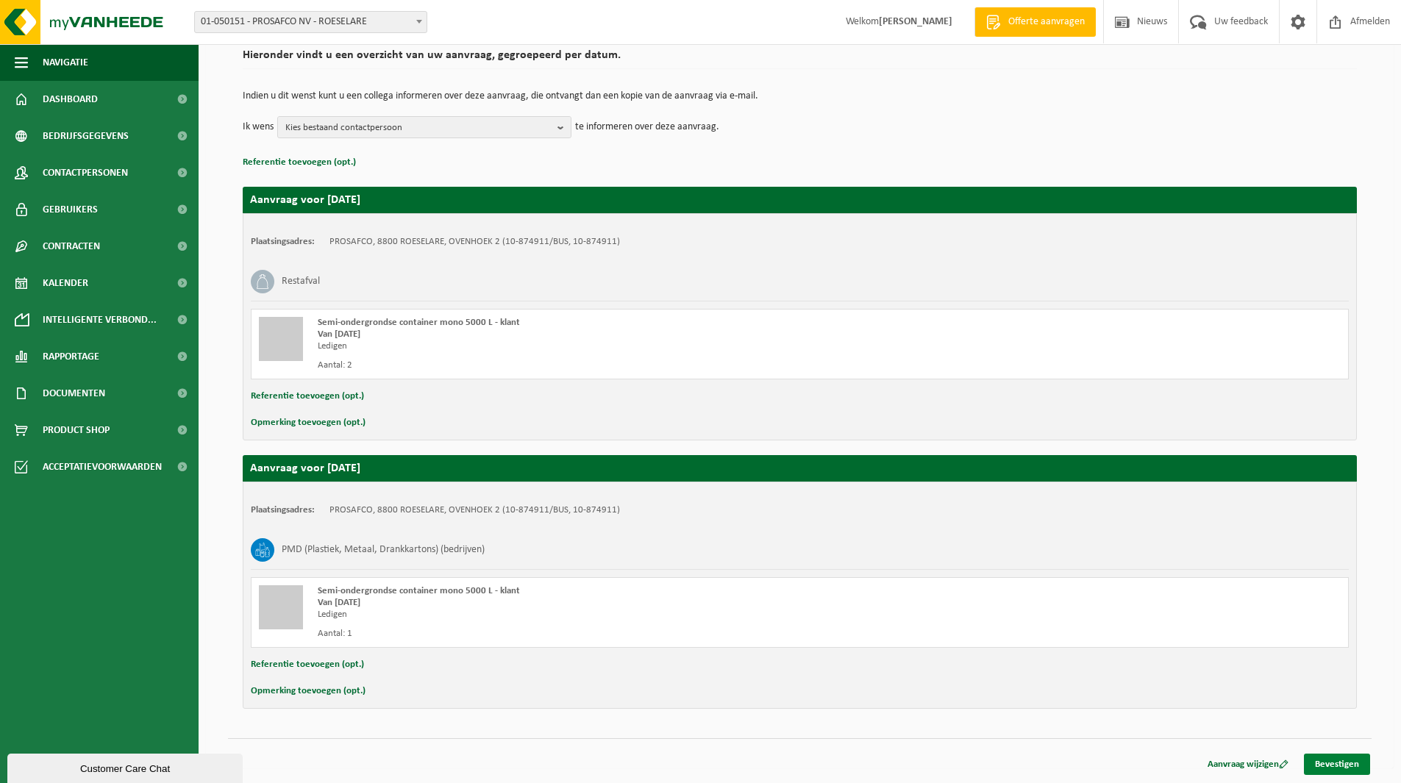
click at [1330, 763] on link "Bevestigen" at bounding box center [1337, 764] width 66 height 21
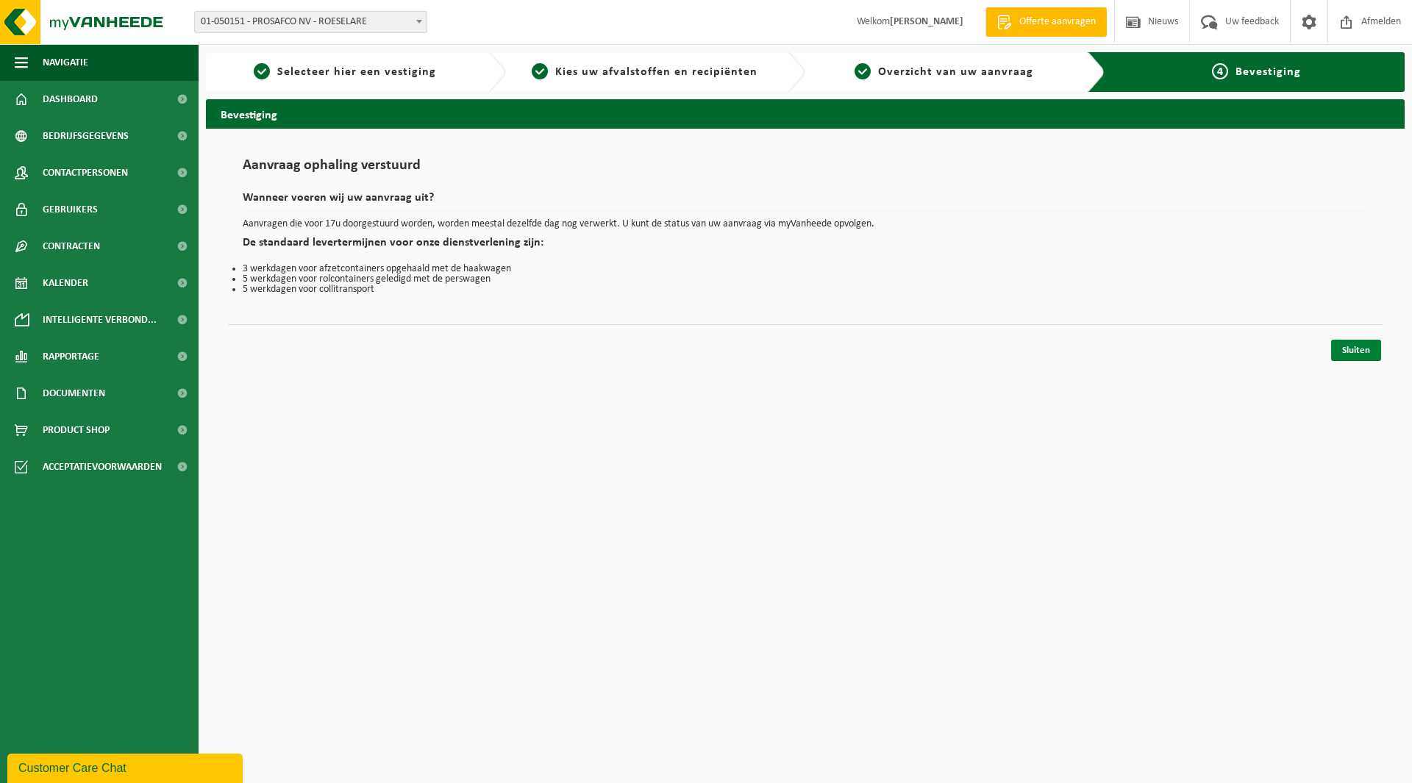
click at [1365, 353] on link "Sluiten" at bounding box center [1356, 350] width 50 height 21
